Goal: Find specific page/section: Find specific page/section

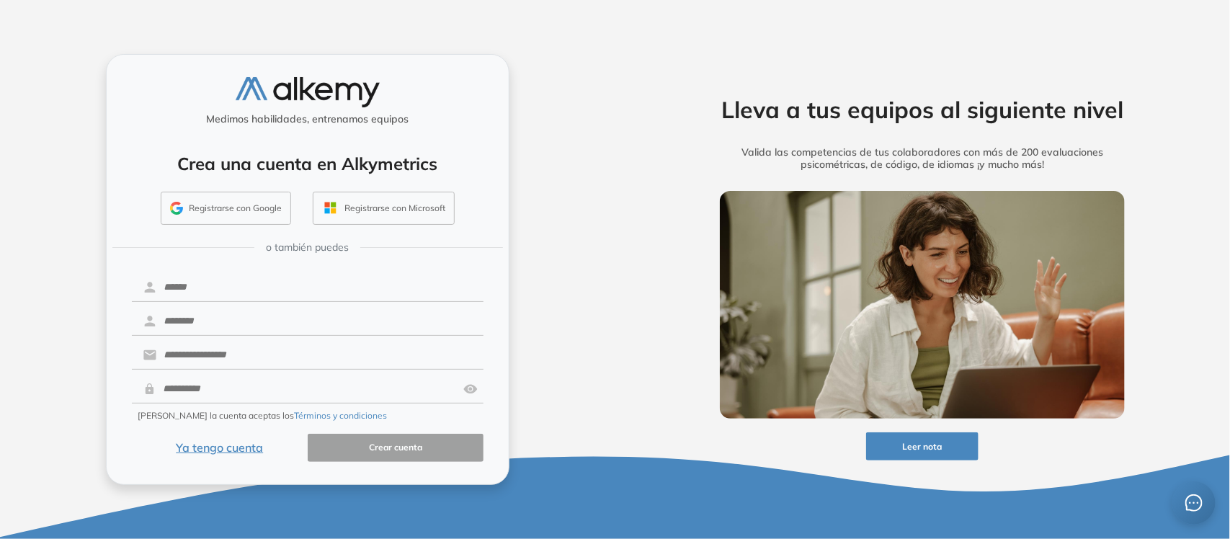
click at [211, 445] on button "Ya tengo cuenta" at bounding box center [220, 448] width 176 height 28
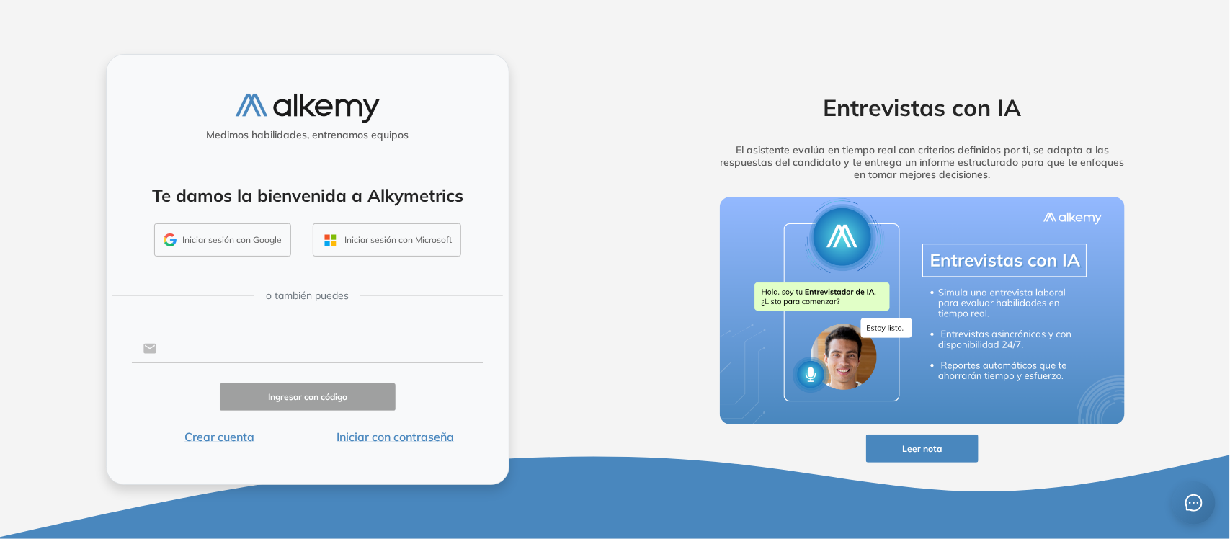
click at [224, 344] on input "text" at bounding box center [319, 348] width 326 height 27
click at [289, 347] on input "text" at bounding box center [319, 348] width 326 height 27
paste input "**********"
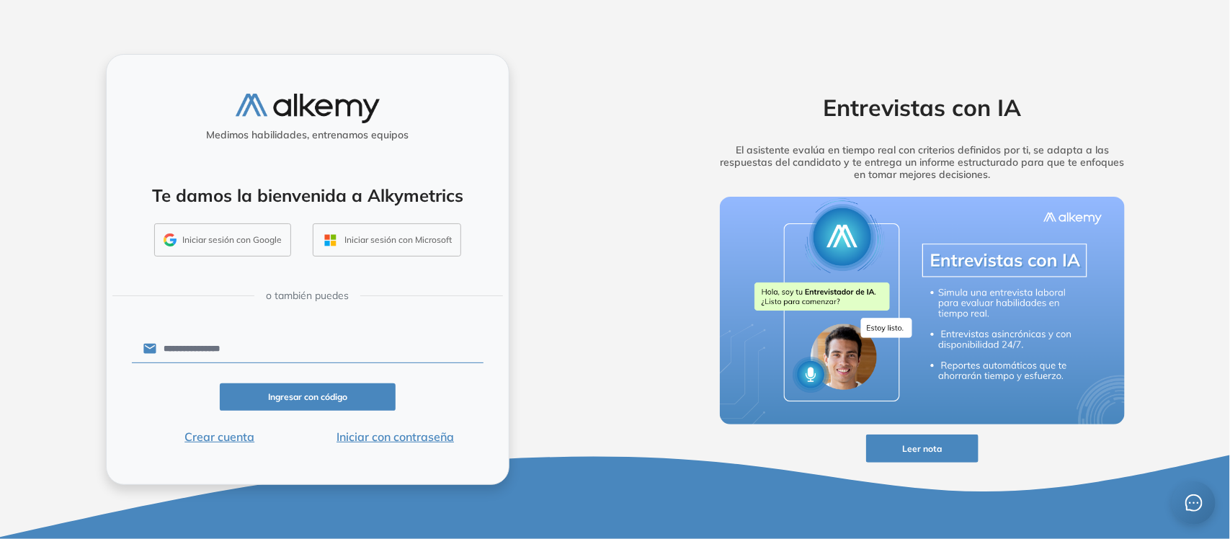
type input "**********"
click at [300, 402] on button "Ingresar con código" at bounding box center [308, 397] width 176 height 28
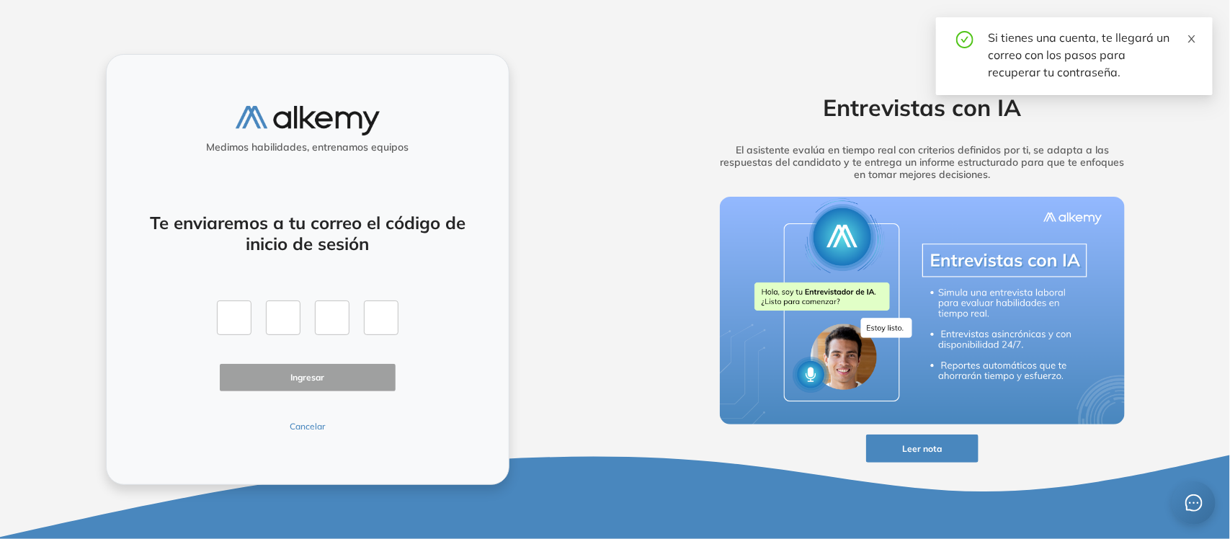
click at [1189, 36] on icon "close" at bounding box center [1192, 39] width 10 height 10
click at [306, 429] on button "Cancelar" at bounding box center [308, 426] width 176 height 13
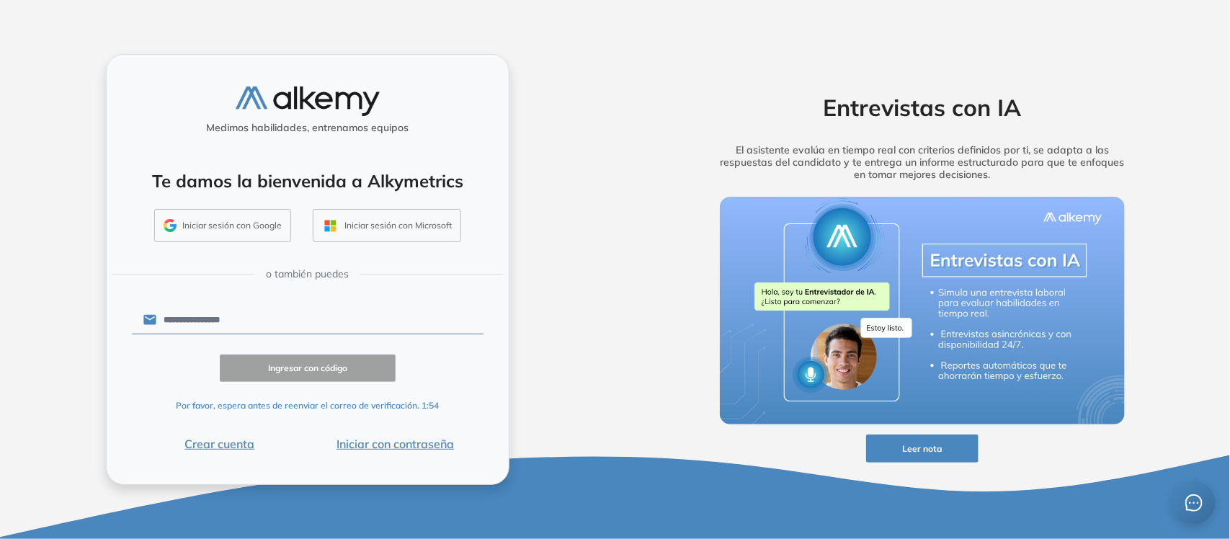
click at [386, 444] on button "Iniciar con contraseña" at bounding box center [396, 443] width 176 height 17
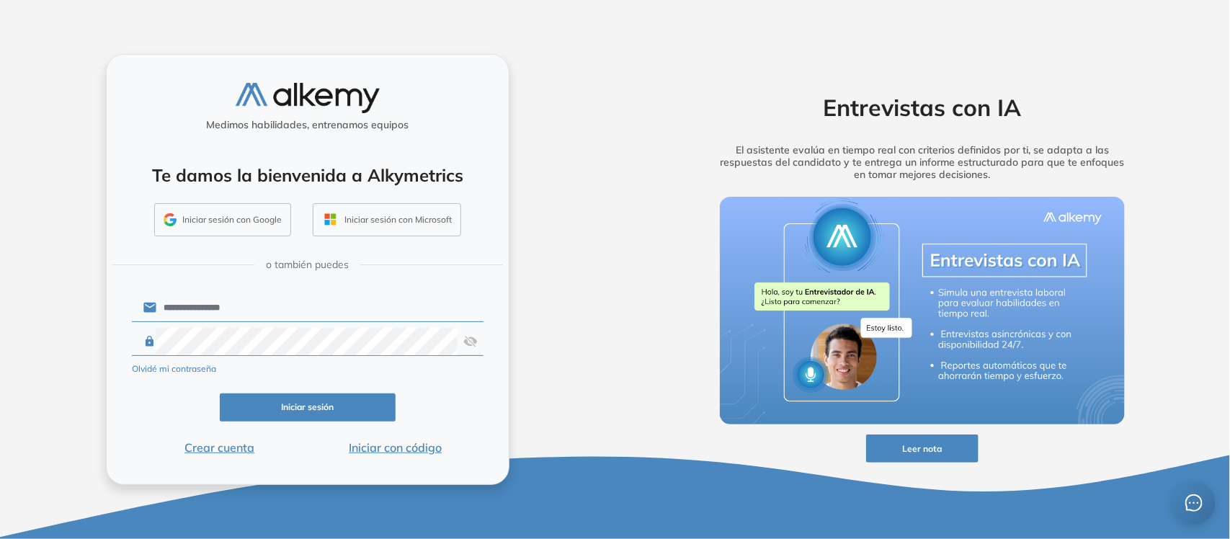
click at [357, 414] on button "Iniciar sesión" at bounding box center [308, 407] width 176 height 28
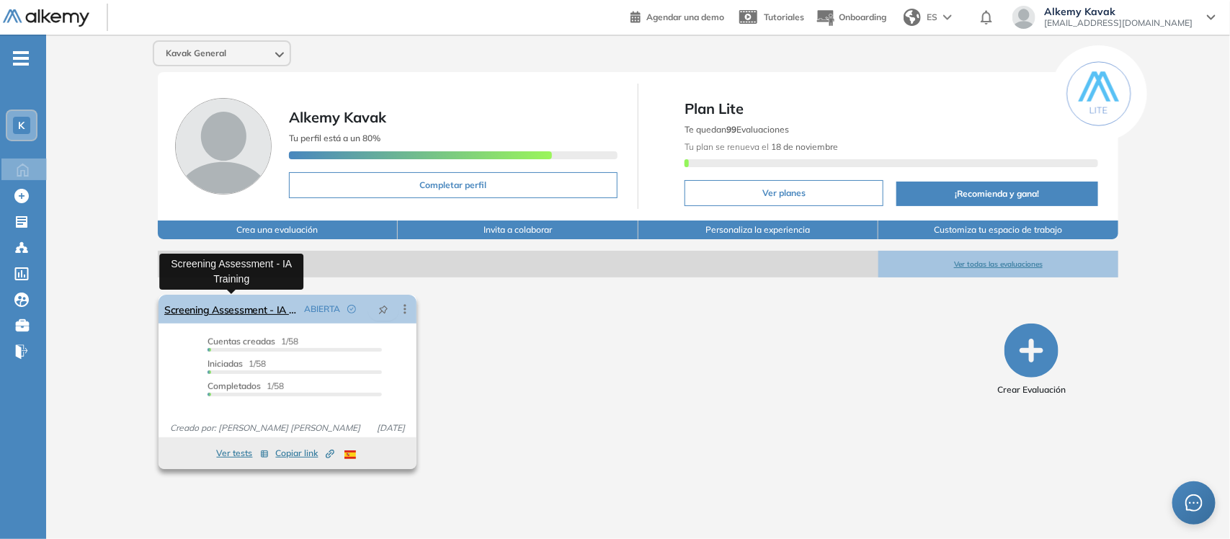
click at [262, 301] on link "Screening Assessment - IA Training" at bounding box center [231, 309] width 134 height 29
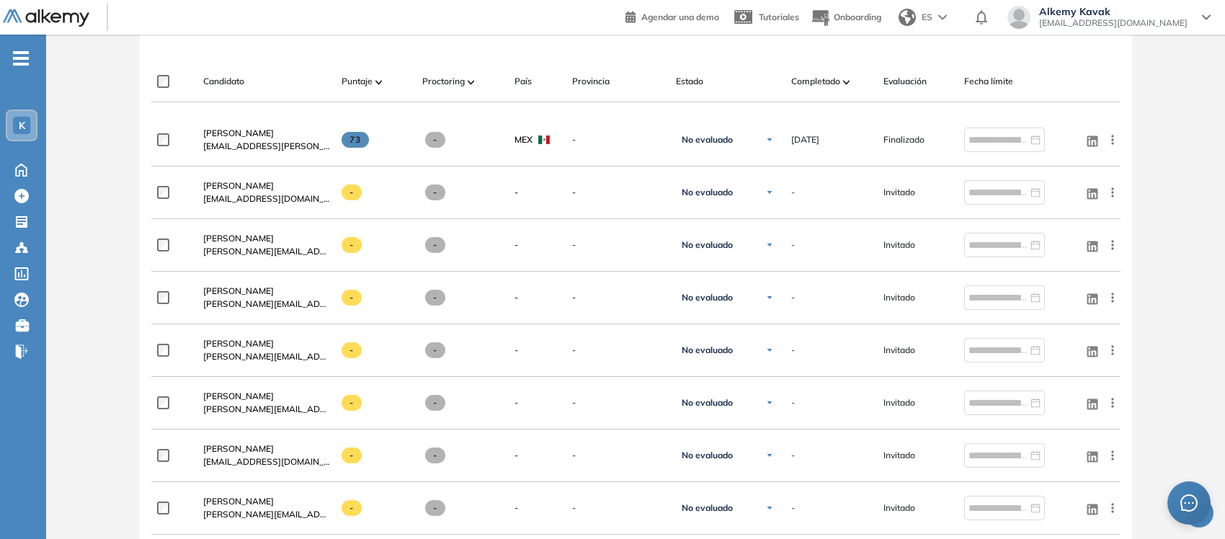
scroll to position [354, 0]
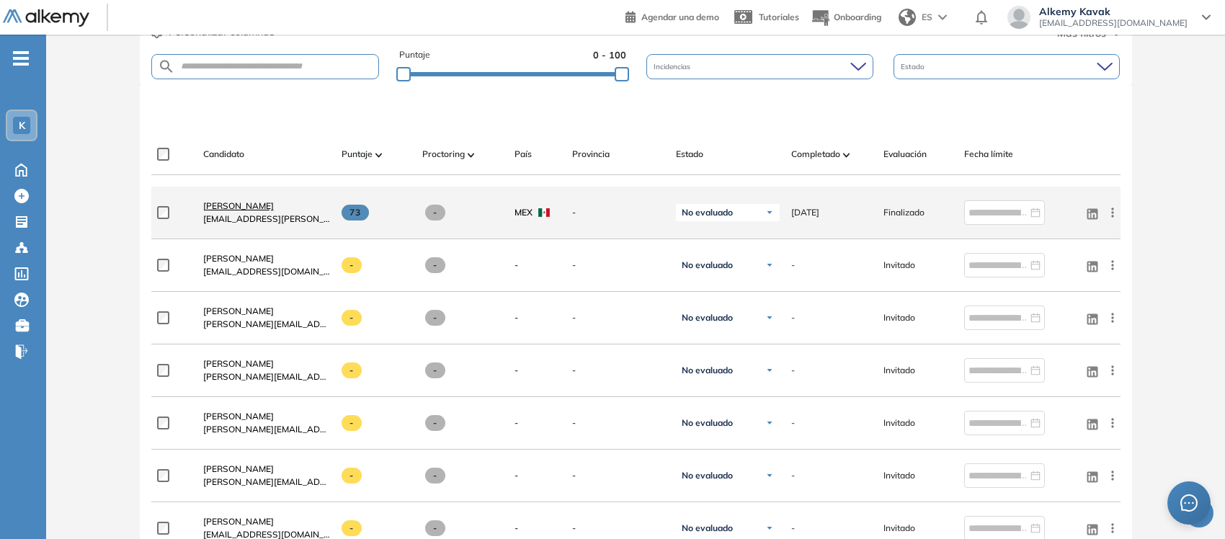
click at [224, 200] on span "Jiban Parra" at bounding box center [238, 205] width 71 height 11
